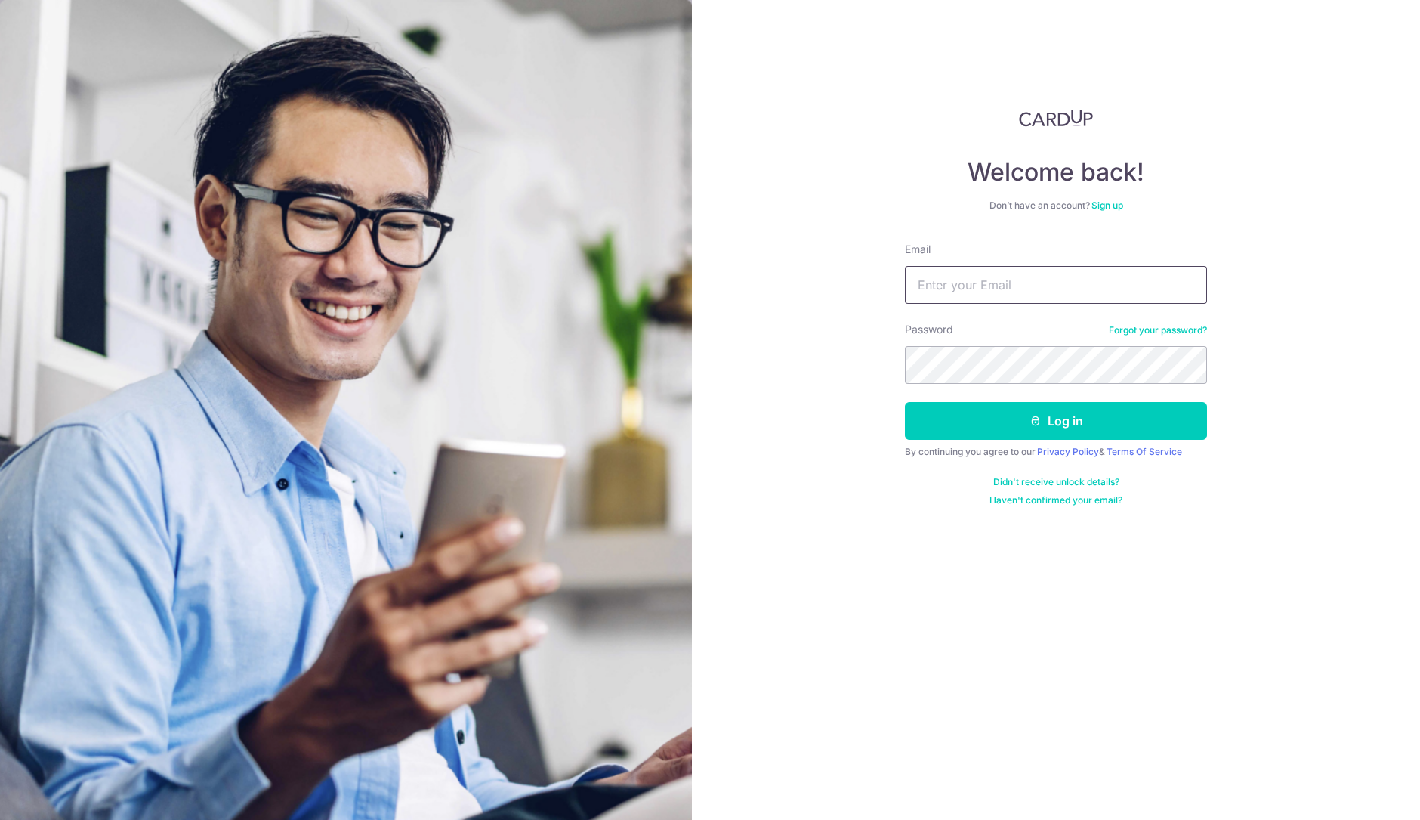
click at [1088, 278] on input "Email" at bounding box center [1056, 285] width 302 height 38
type input "[PERSON_NAME][EMAIL_ADDRESS][DOMAIN_NAME]"
click at [905, 402] on button "Log in" at bounding box center [1056, 421] width 302 height 38
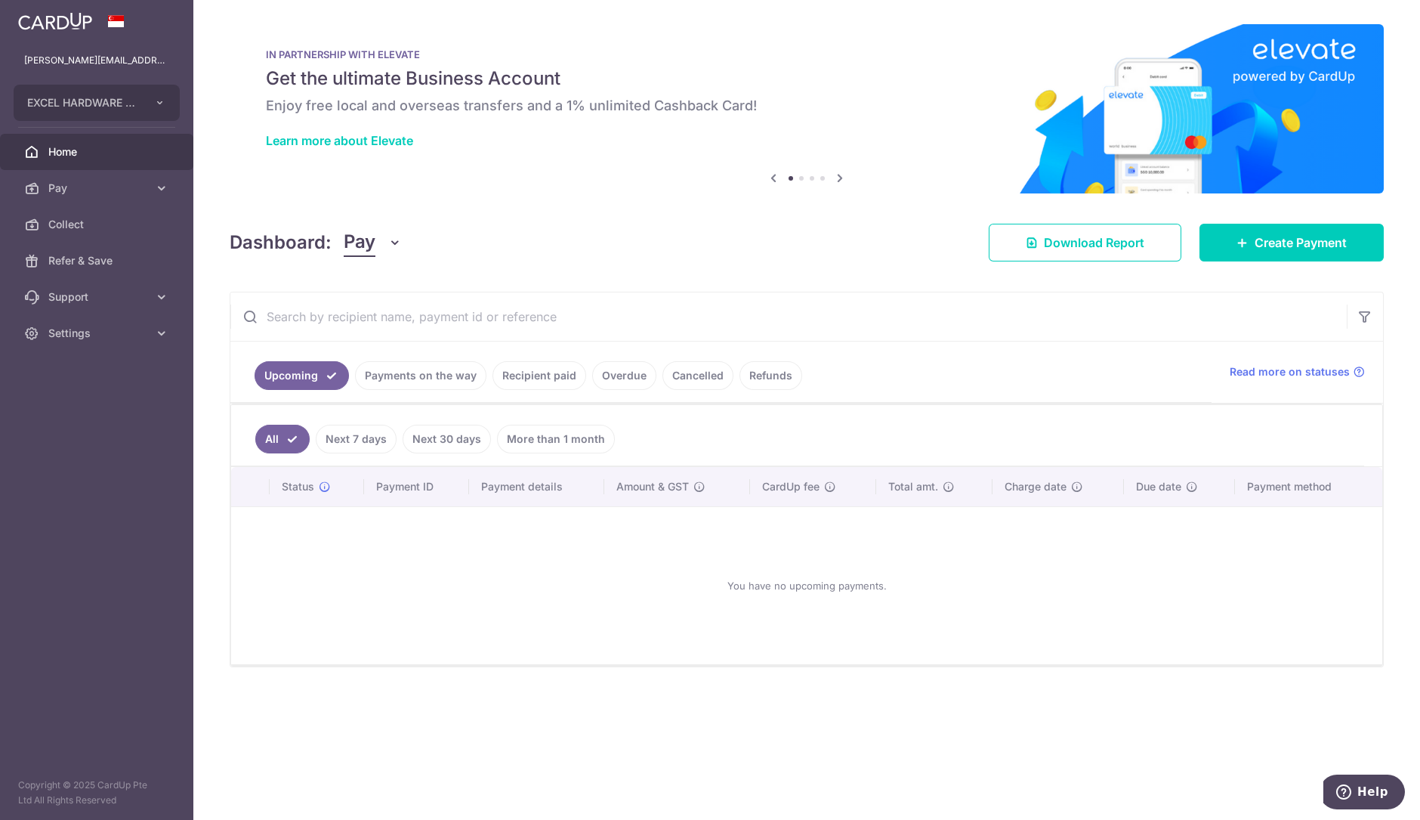
click at [534, 376] on link "Recipient paid" at bounding box center [539, 375] width 94 height 29
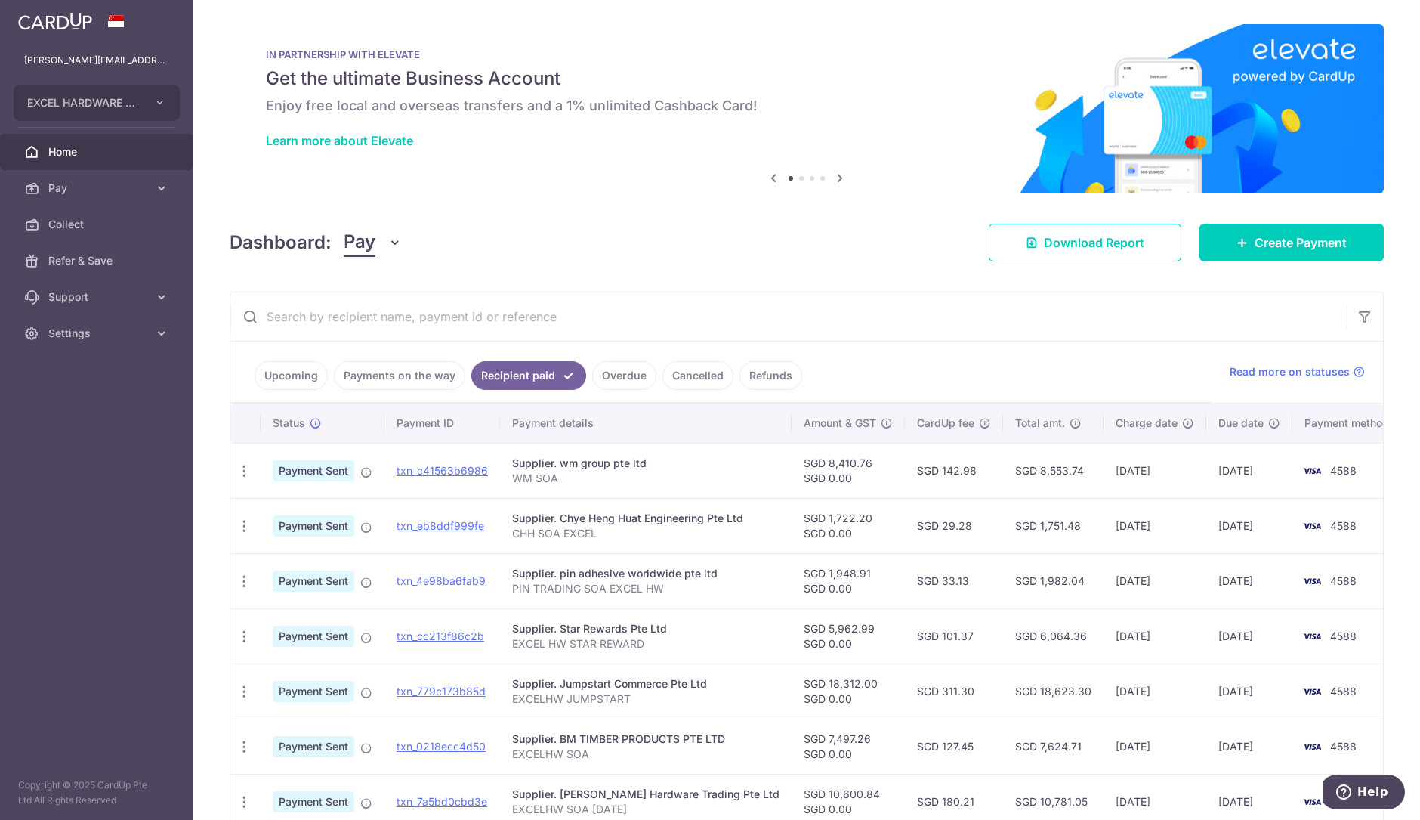
scroll to position [296, 0]
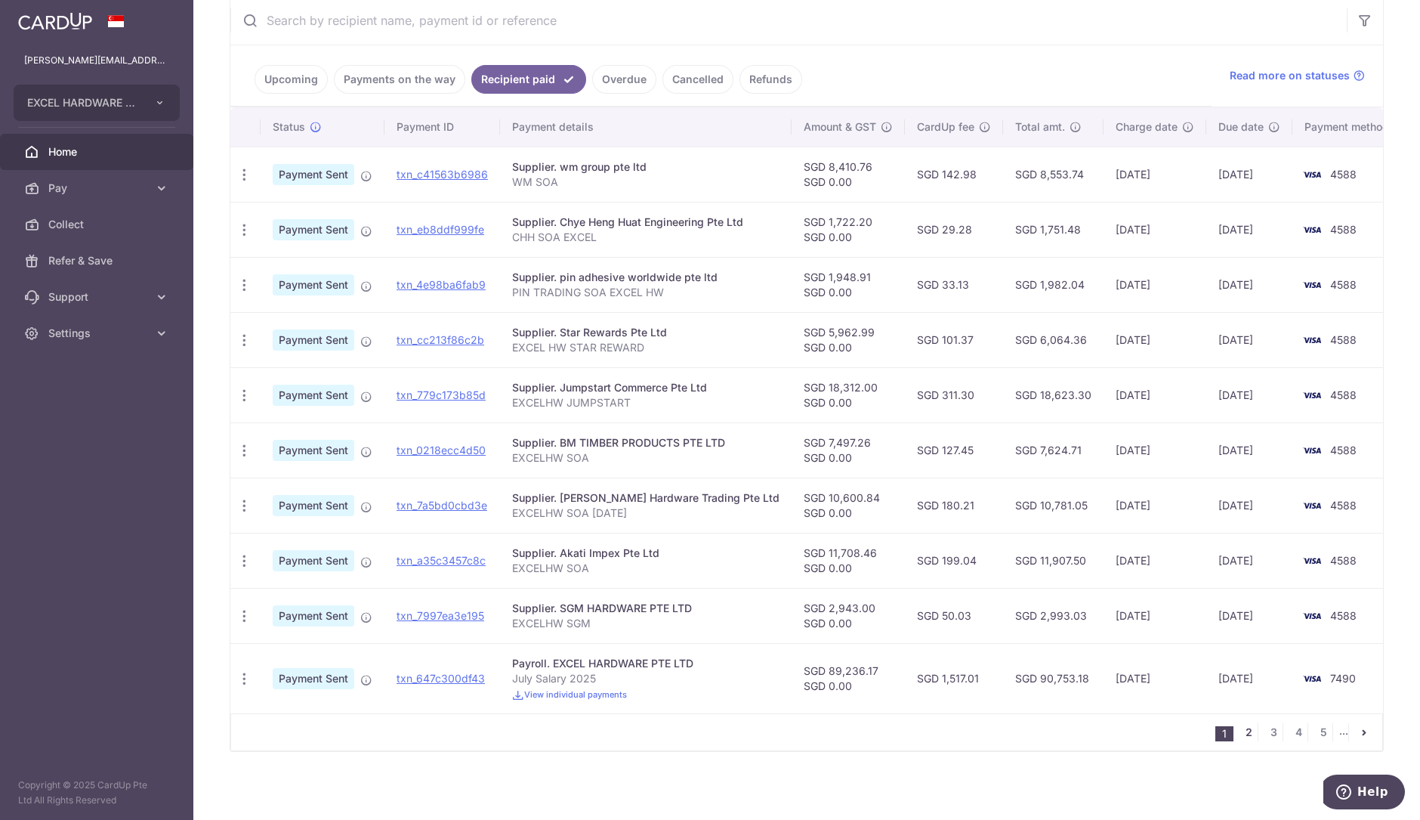
click at [1239, 732] on link "2" at bounding box center [1248, 732] width 18 height 18
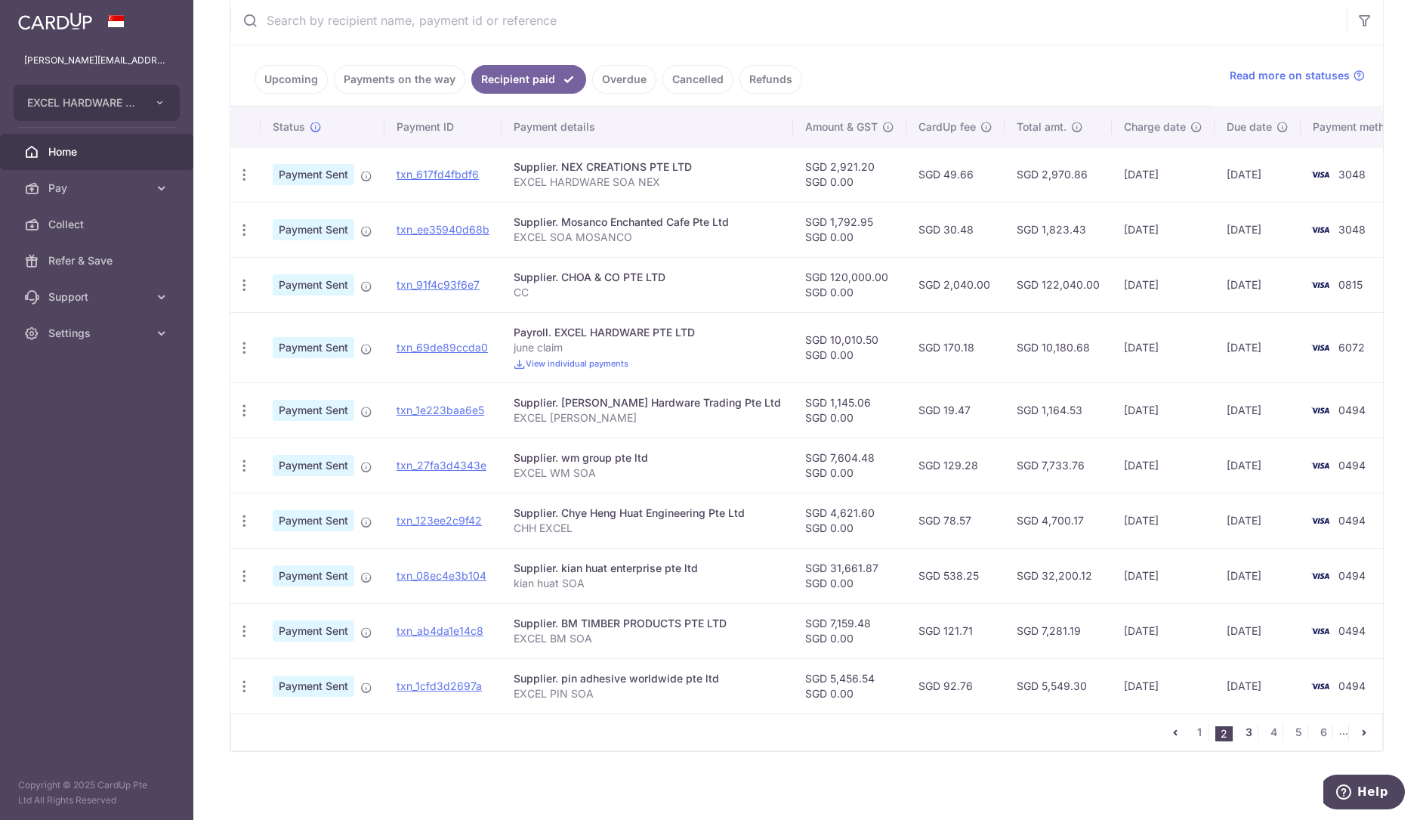
click at [1246, 729] on link "3" at bounding box center [1248, 732] width 18 height 18
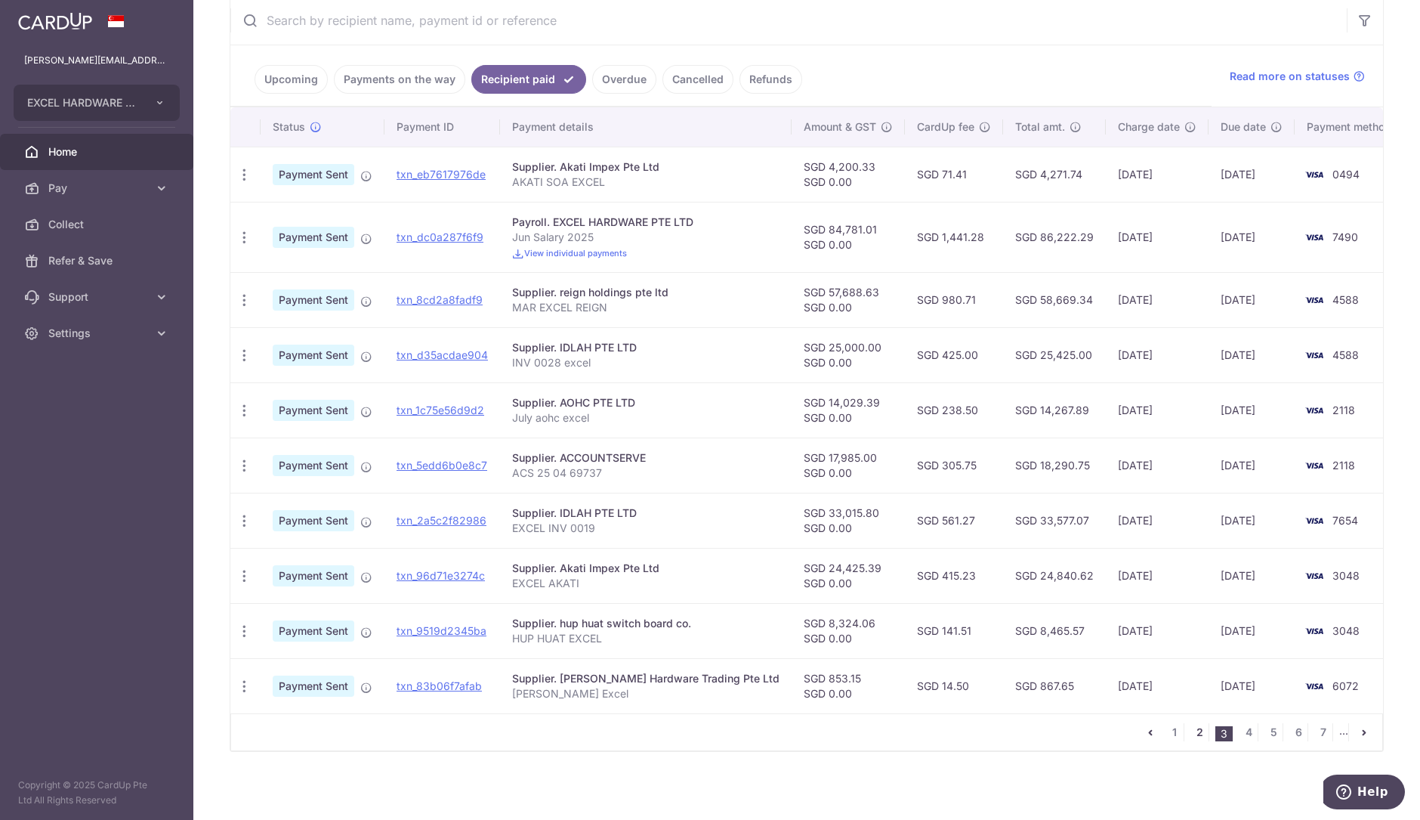
click at [1192, 734] on link "2" at bounding box center [1199, 732] width 18 height 18
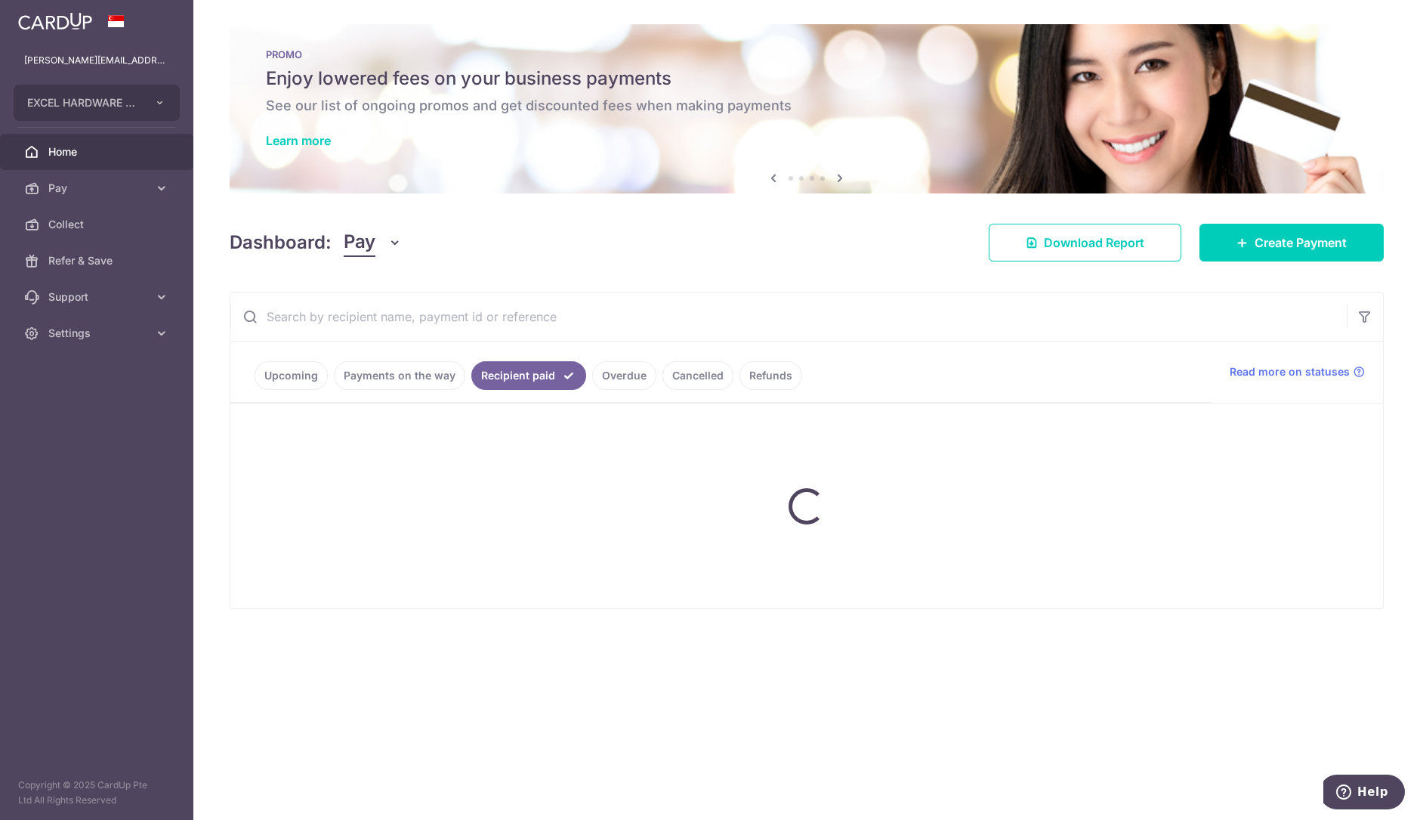
click at [1075, 628] on div "× Pause Schedule Pause all future payments in this series Pause just this one p…" at bounding box center [806, 410] width 1227 height 820
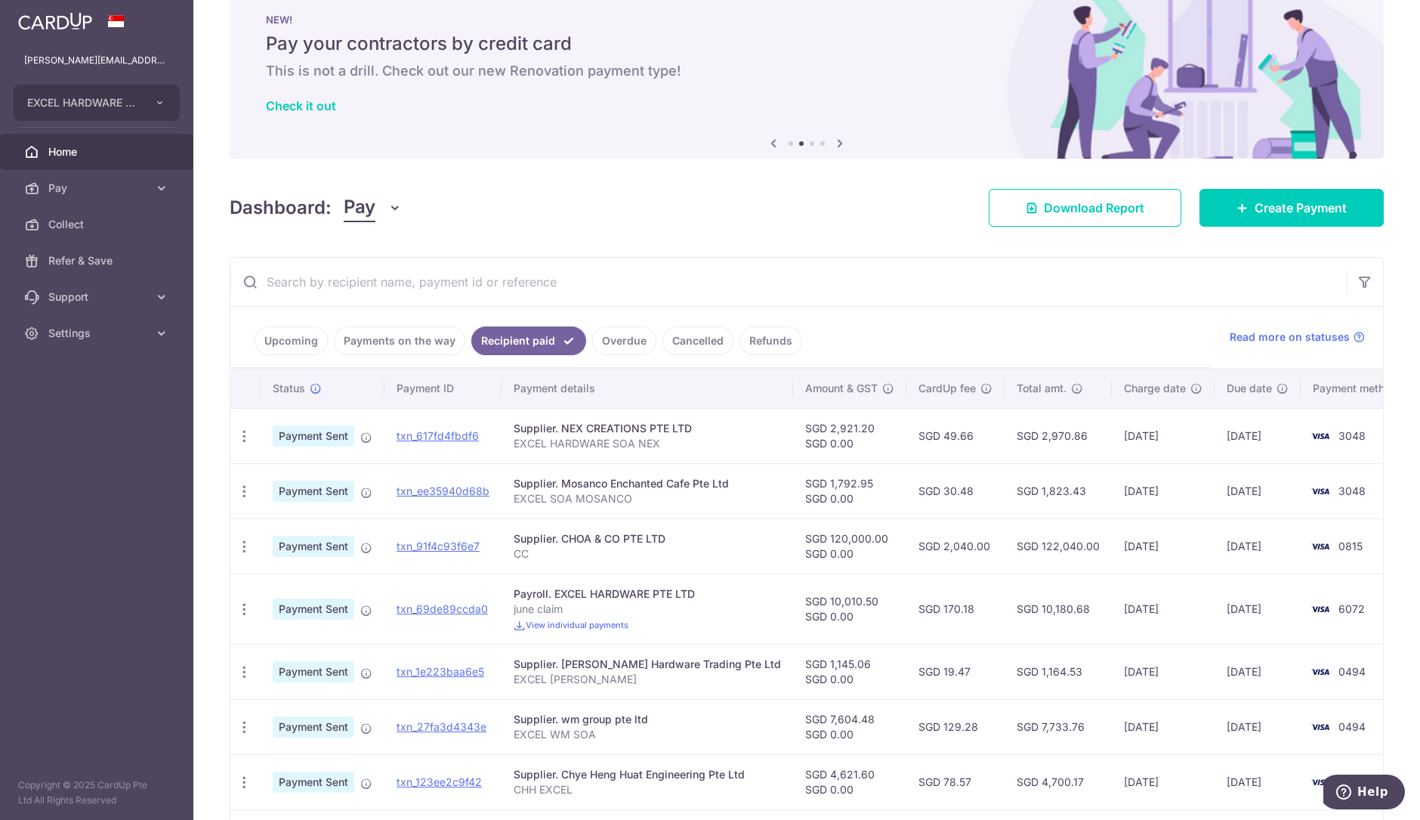
scroll to position [296, 0]
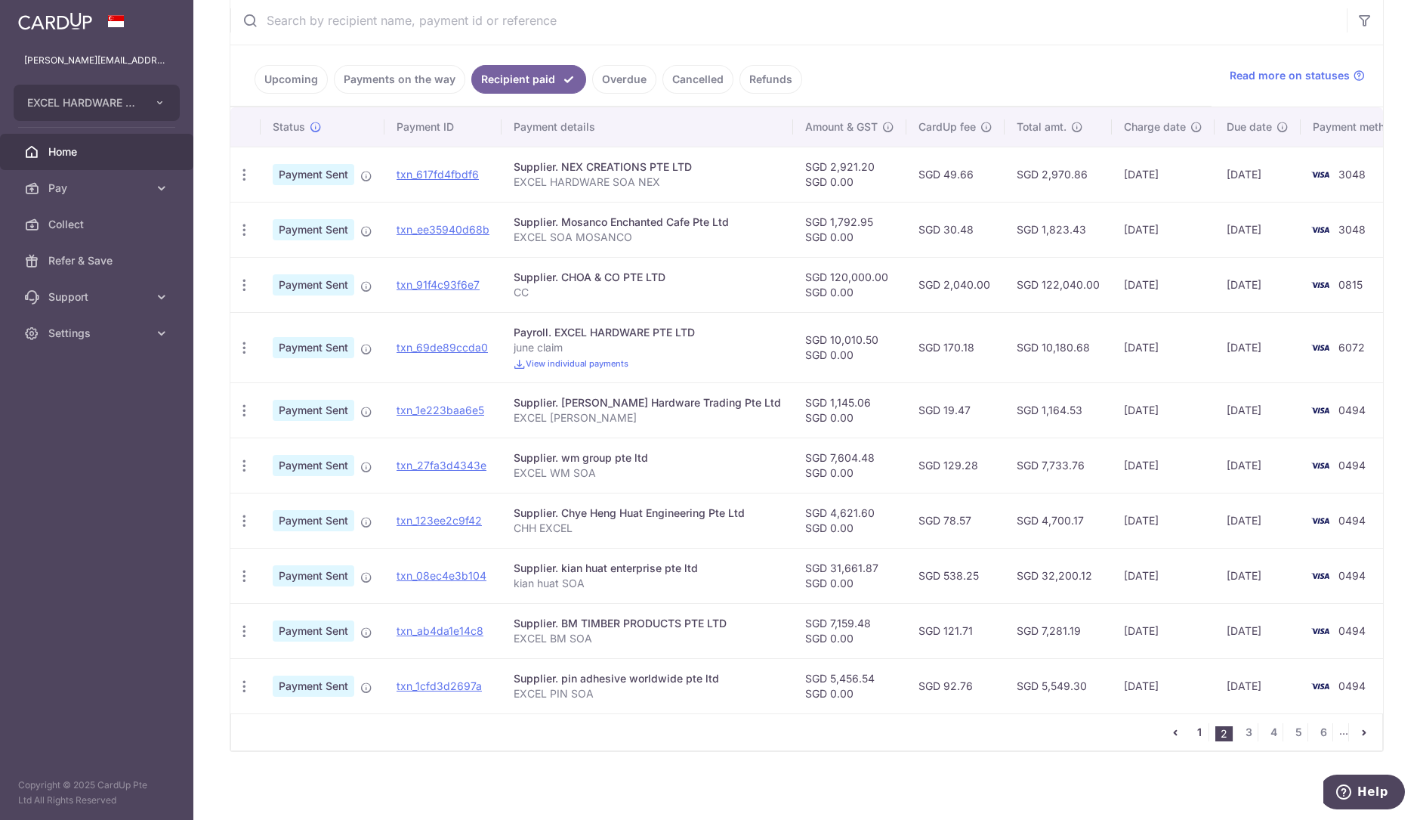
click at [1190, 732] on link "1" at bounding box center [1199, 732] width 18 height 18
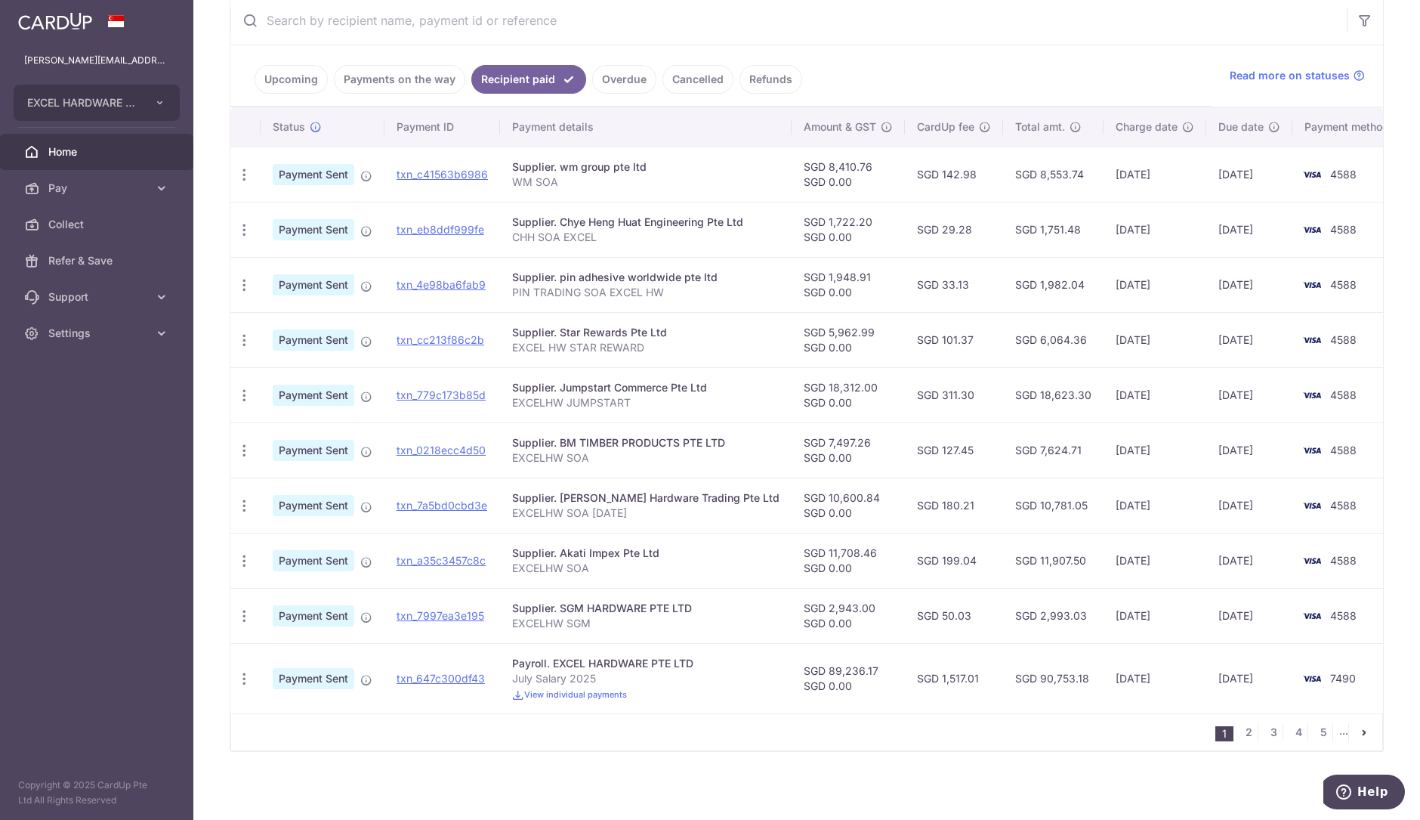
scroll to position [295, 0]
click at [1239, 724] on link "2" at bounding box center [1248, 733] width 18 height 18
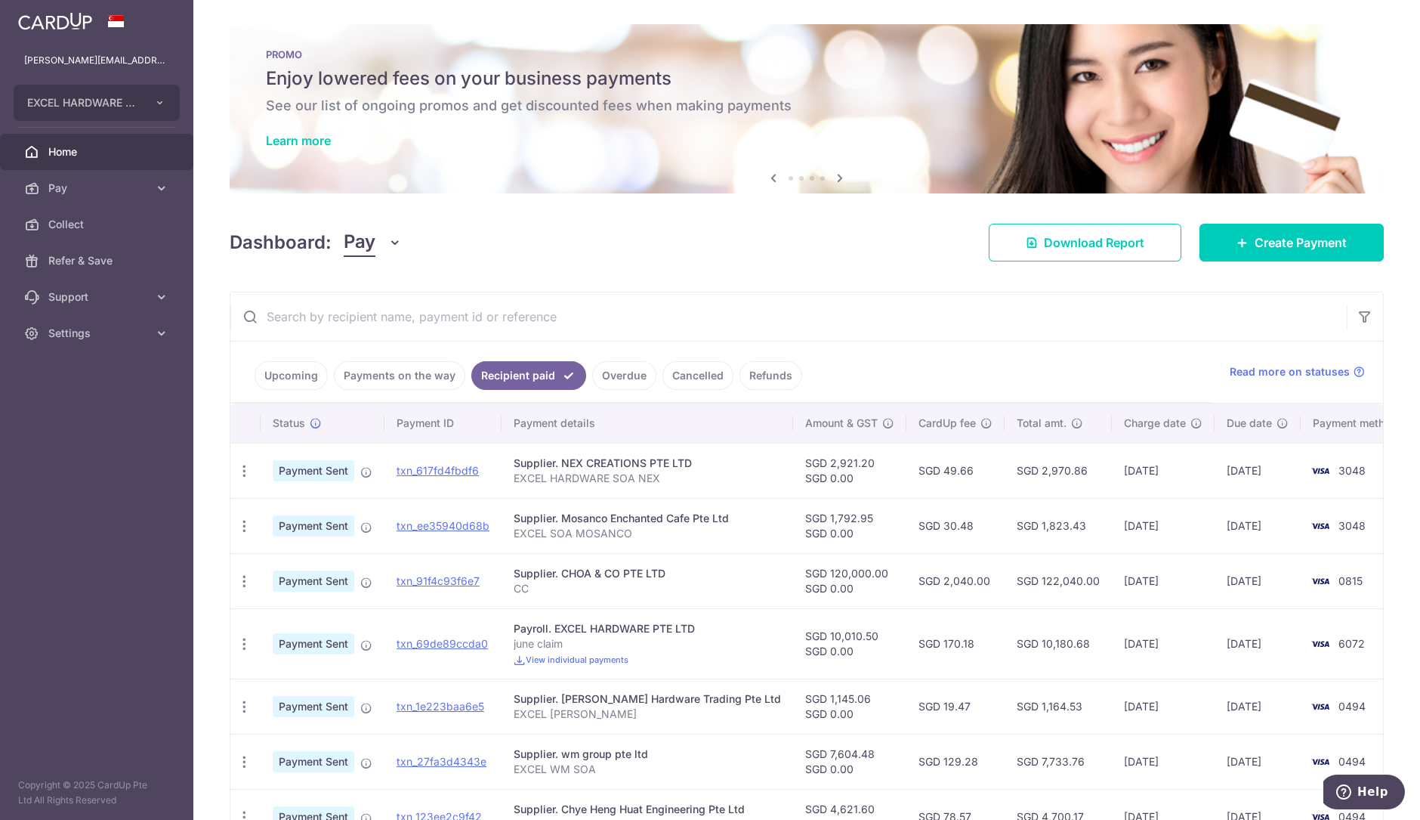
scroll to position [296, 0]
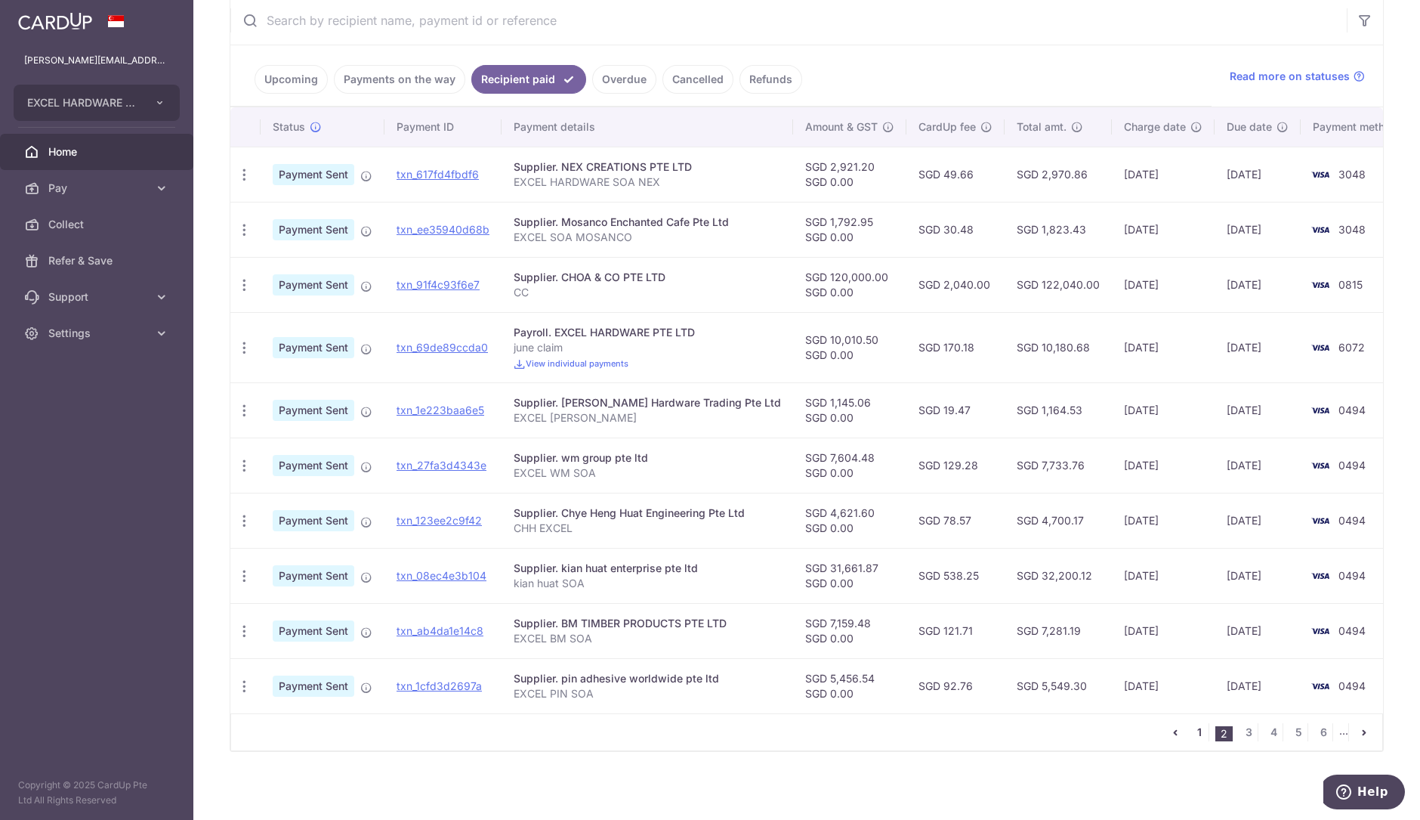
click at [1190, 726] on link "1" at bounding box center [1199, 732] width 18 height 18
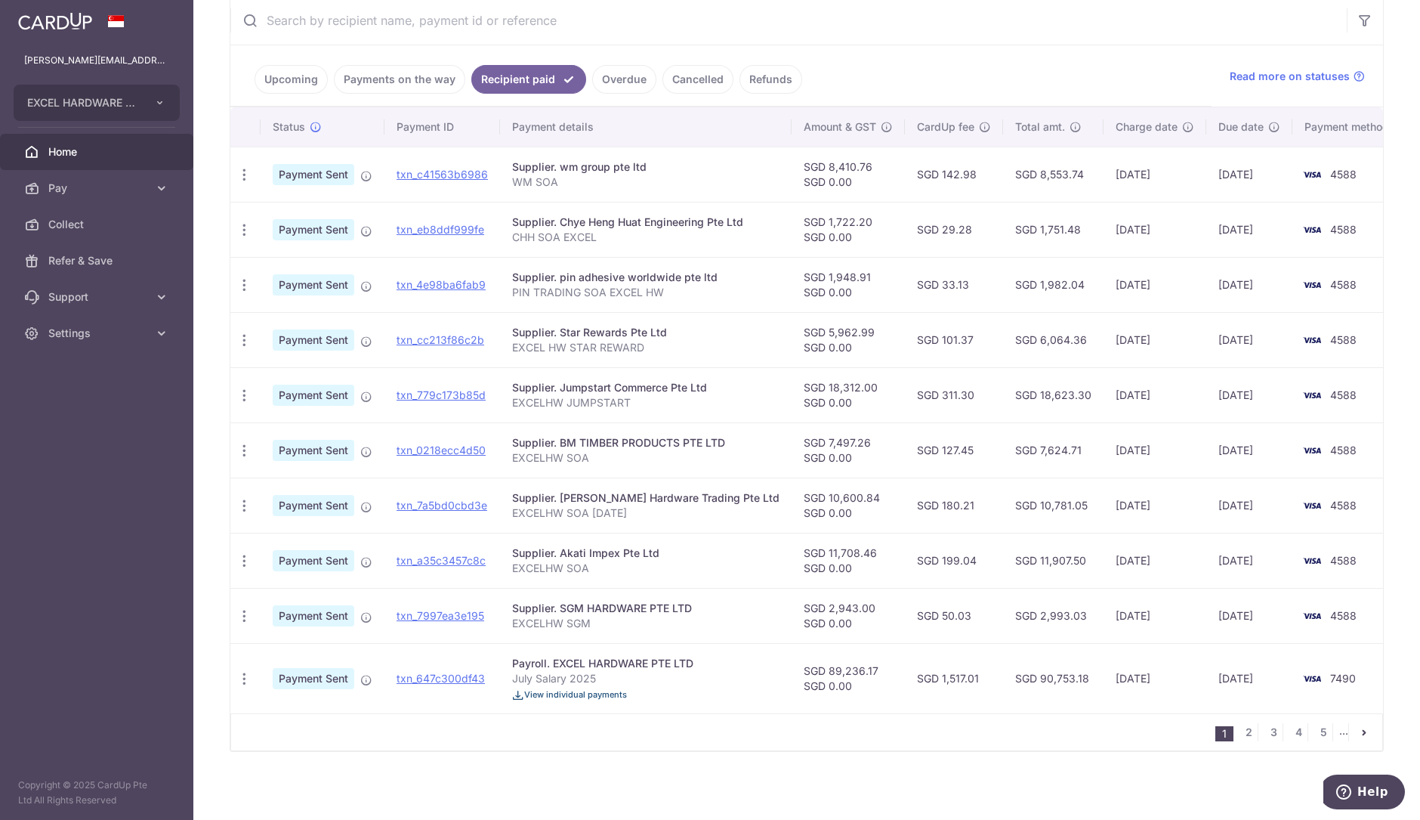
click at [575, 693] on span "View individual payments" at bounding box center [575, 694] width 103 height 11
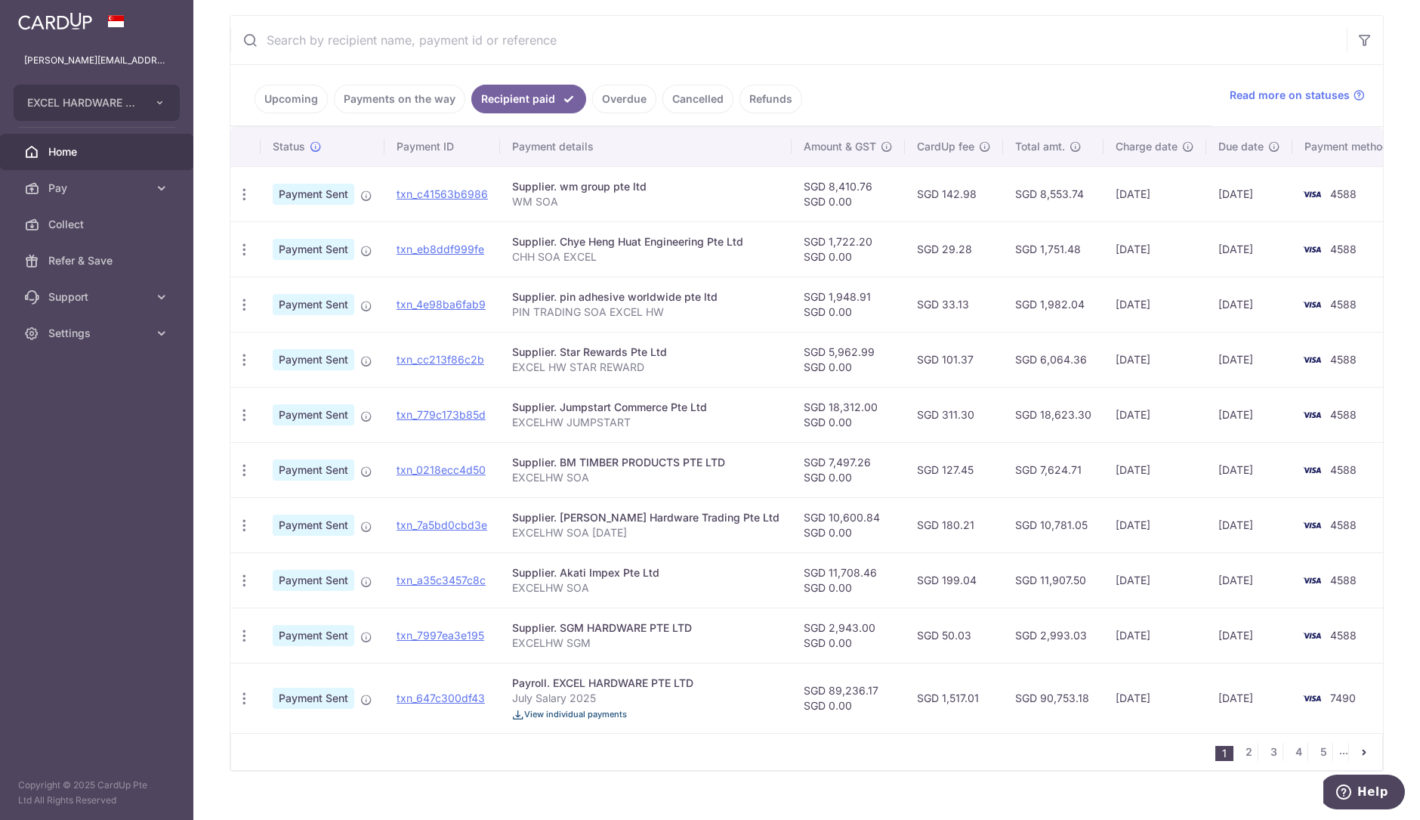
scroll to position [276, 0]
